Goal: Transaction & Acquisition: Book appointment/travel/reservation

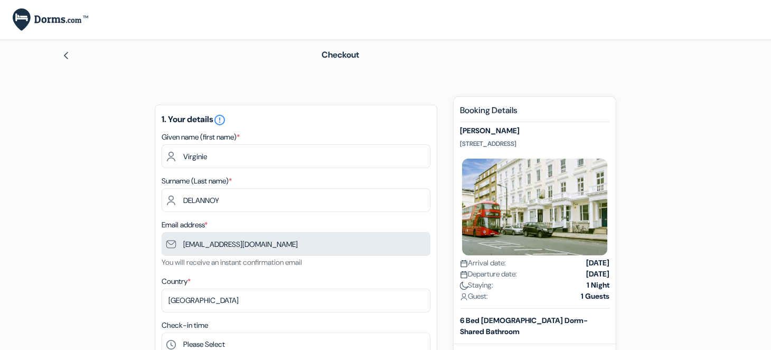
type input "6 71 37 36 86"
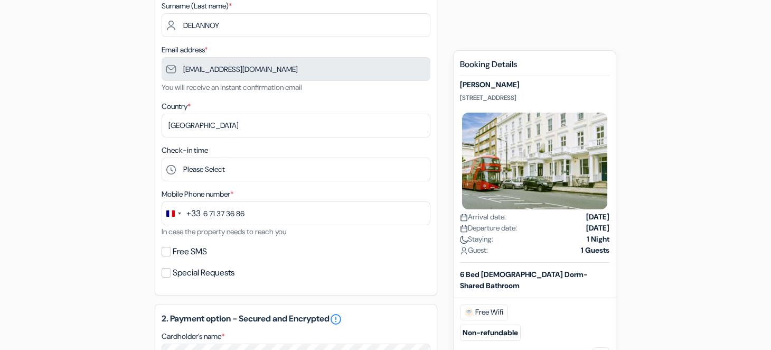
scroll to position [176, 0]
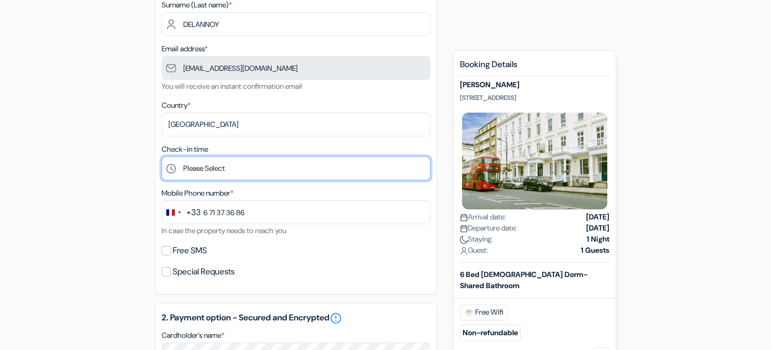
click at [251, 174] on select "Please Select 1:00 2:00 3:00 4:00 5:00 6:00 7:00 8:00 9:00 10:00 11:00 12:00 13…" at bounding box center [296, 168] width 269 height 24
select select "11"
click at [162, 158] on select "Please Select 1:00 2:00 3:00 4:00 5:00 6:00 7:00 8:00 9:00 10:00 11:00 12:00 13…" at bounding box center [296, 168] width 269 height 24
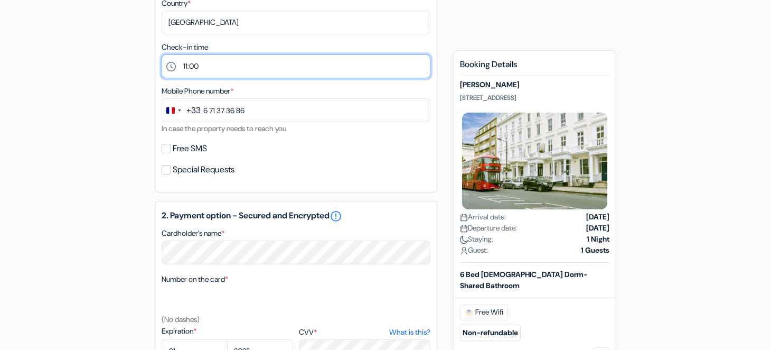
scroll to position [279, 0]
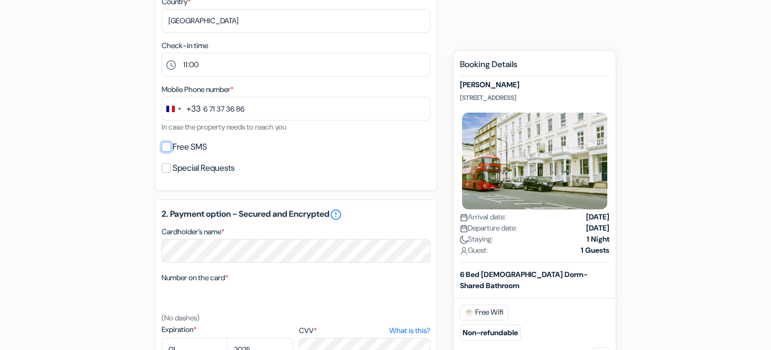
click at [165, 152] on input "Free SMS" at bounding box center [167, 147] width 10 height 10
checkbox input "true"
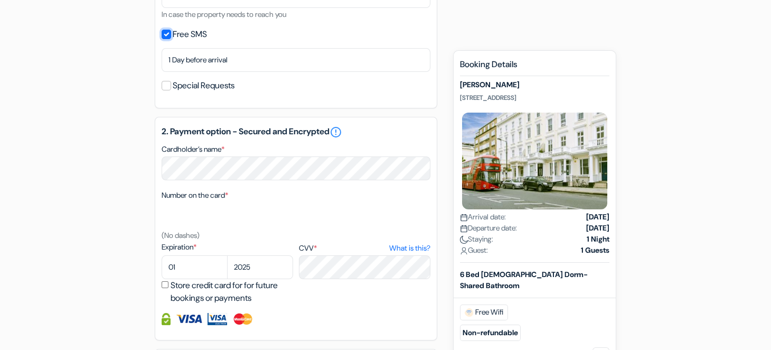
scroll to position [393, 0]
select select "09"
select select "2030"
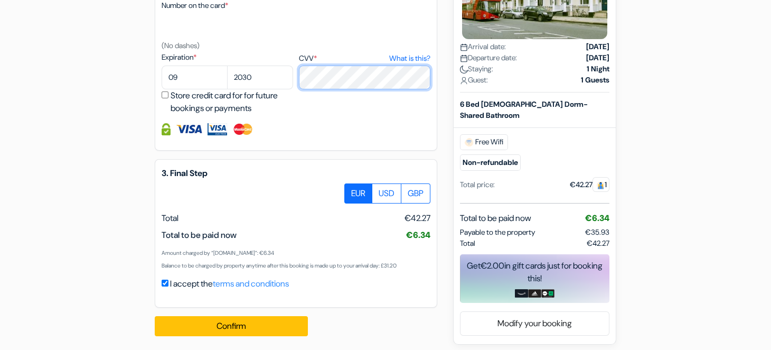
scroll to position [591, 0]
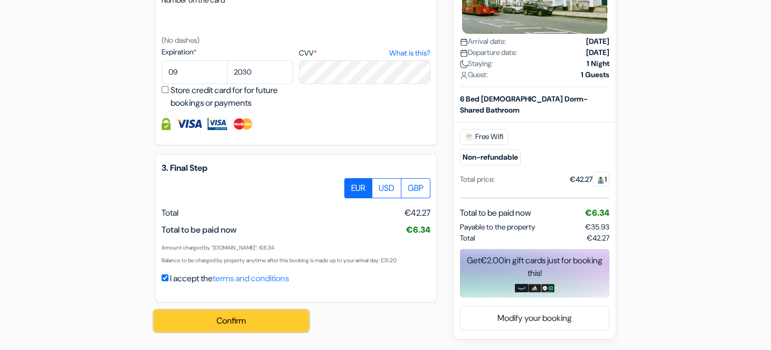
click at [242, 319] on button "Confirm Loading..." at bounding box center [231, 321] width 153 height 20
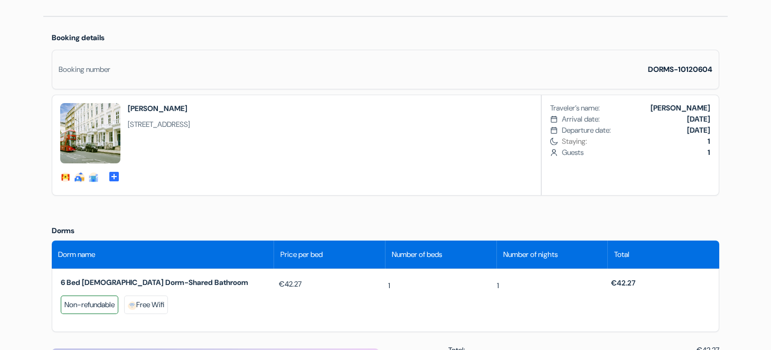
scroll to position [286, 0]
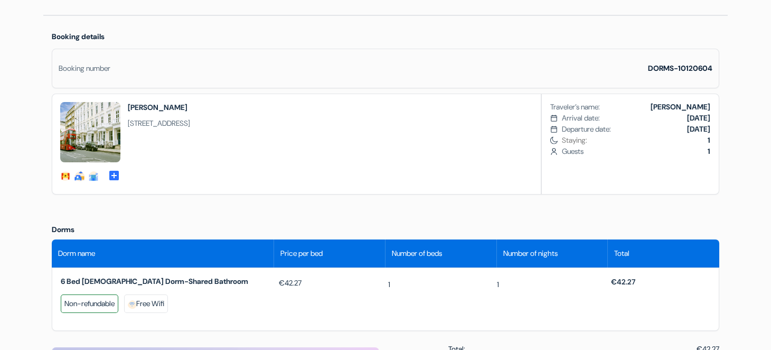
drag, startPoint x: 317, startPoint y: 121, endPoint x: 129, endPoint y: 106, distance: 189.2
click at [129, 106] on div "social-fun social-fun food" at bounding box center [125, 144] width 146 height 100
copy div "Astor Victoria 73 Belgrave Road, Victoria, SW1V 2BG, London, England"
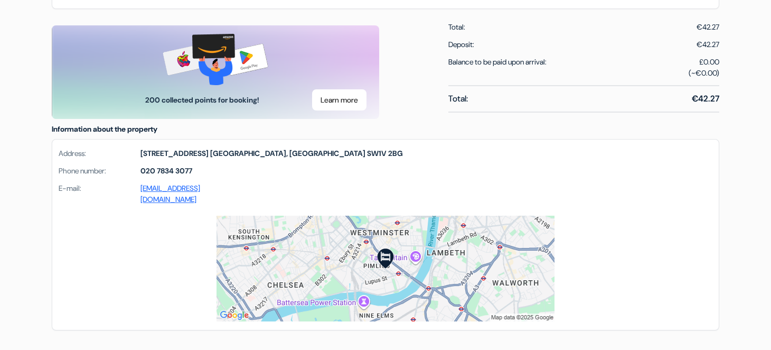
scroll to position [609, 0]
